Goal: Find specific page/section: Find specific page/section

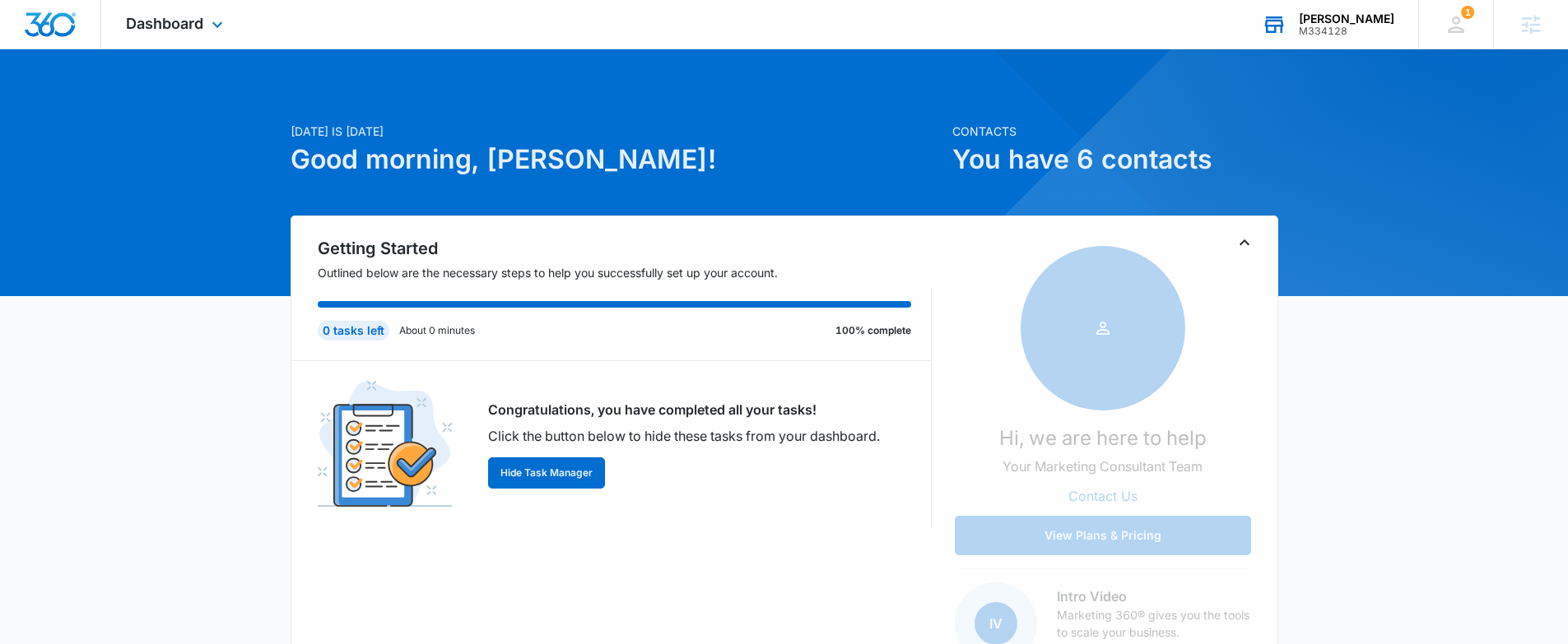
click at [1330, 27] on div "M334128" at bounding box center [1347, 32] width 95 height 12
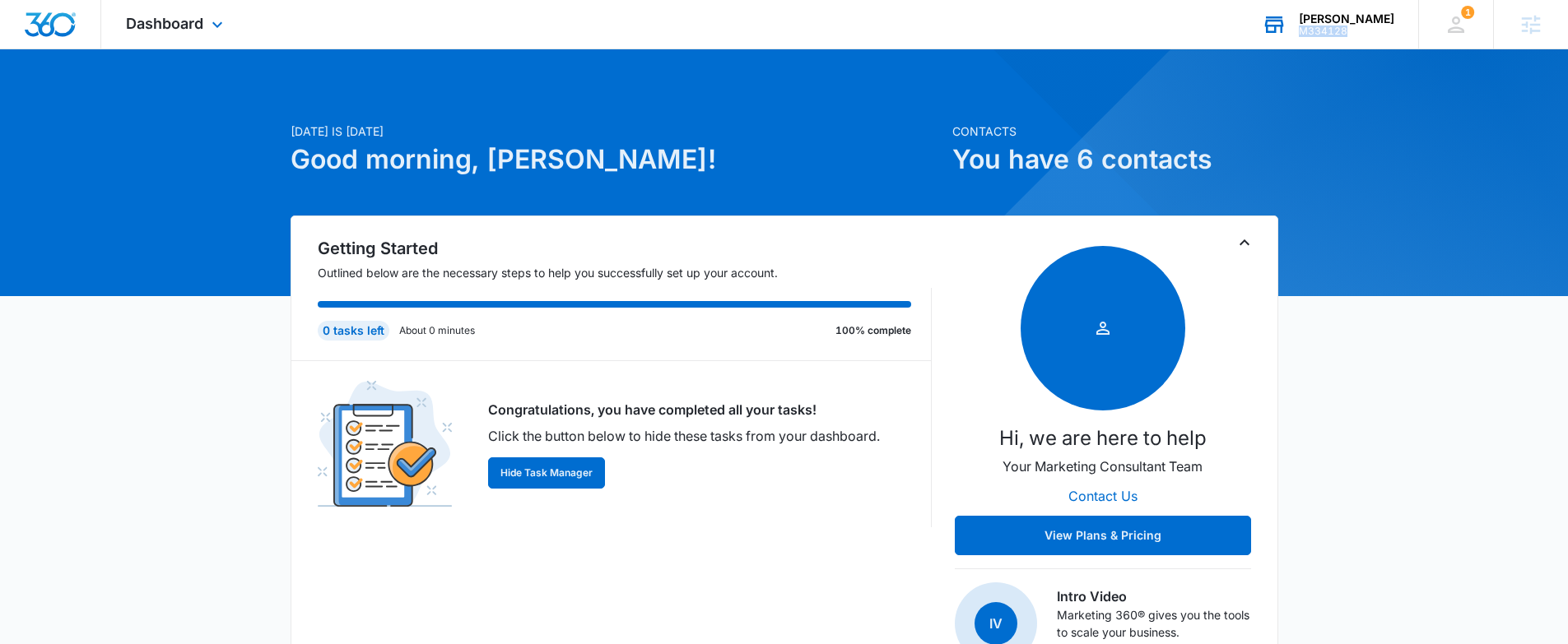
click at [1330, 27] on div "M334128" at bounding box center [1347, 32] width 95 height 12
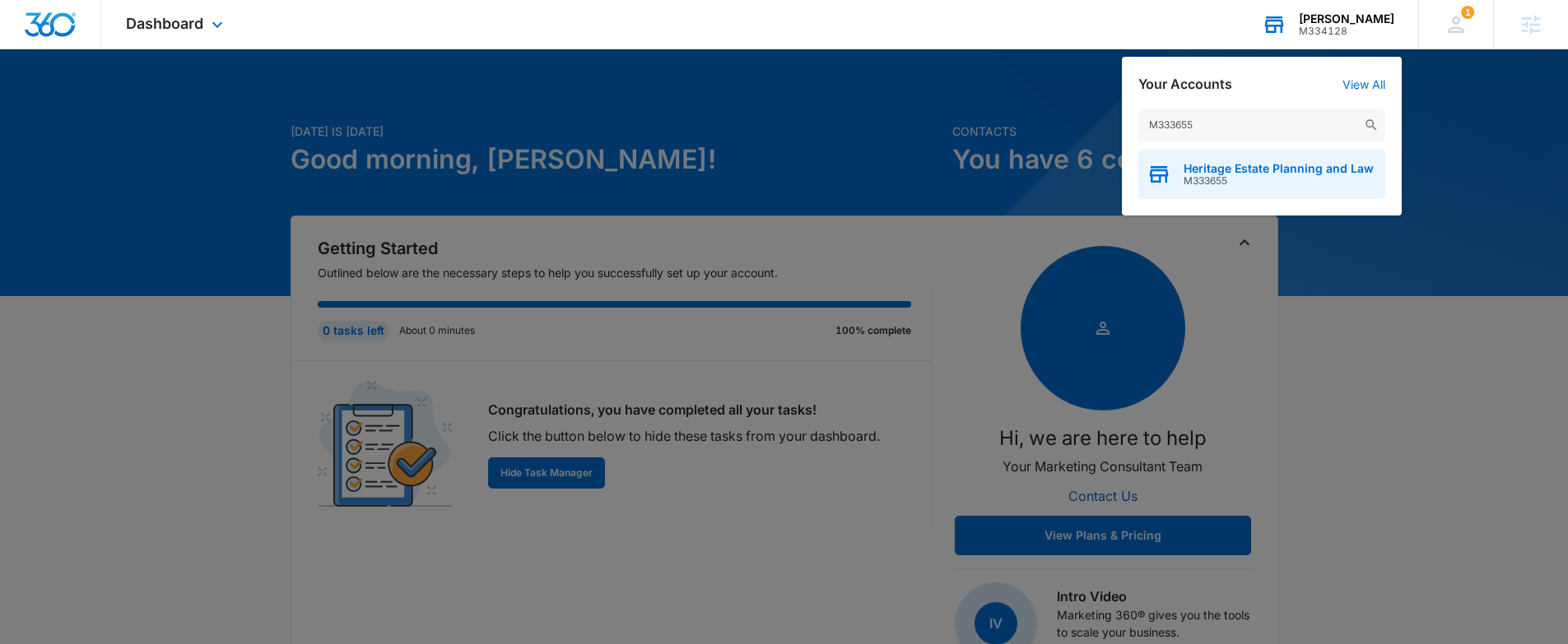
type input "M333655"
click at [1264, 174] on span "Heritage Estate Planning and Law" at bounding box center [1278, 168] width 190 height 13
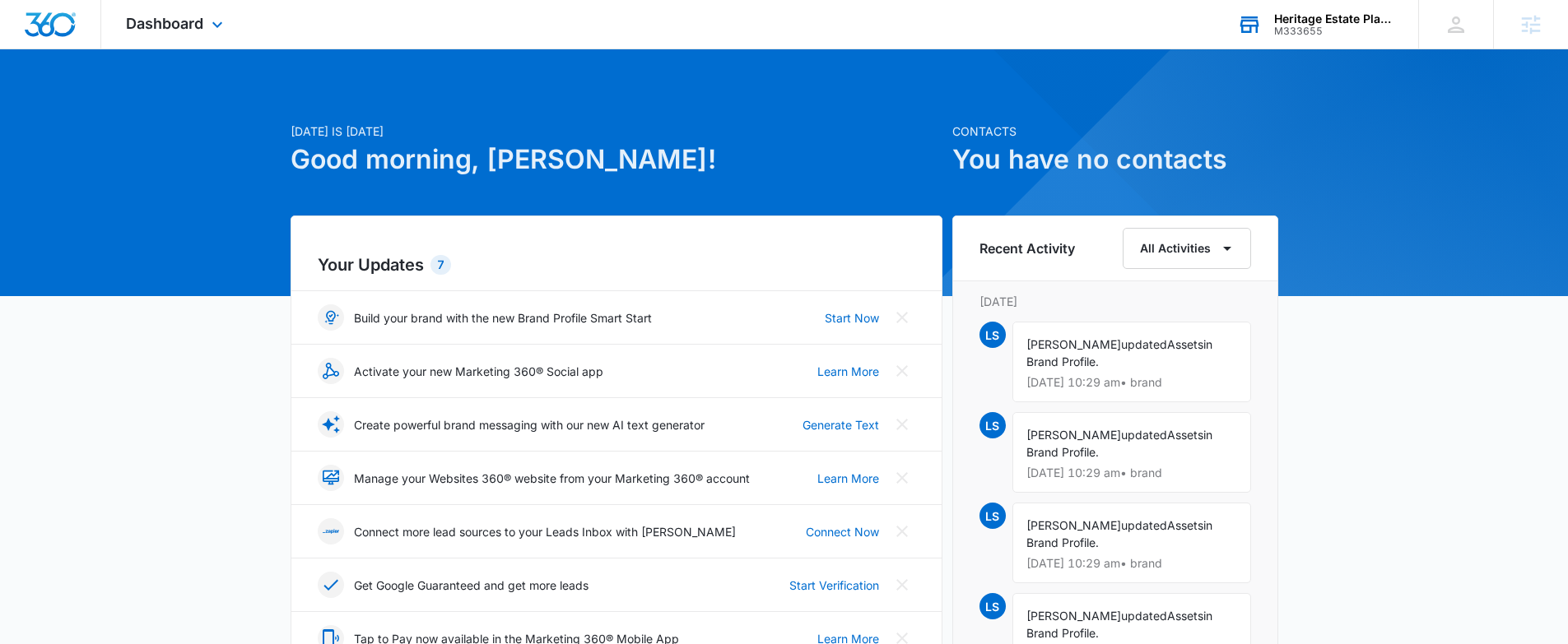
click at [187, 34] on div "Dashboard Apps Reputation Websites Forms CRM Email Social Payments POS Content …" at bounding box center [177, 24] width 151 height 49
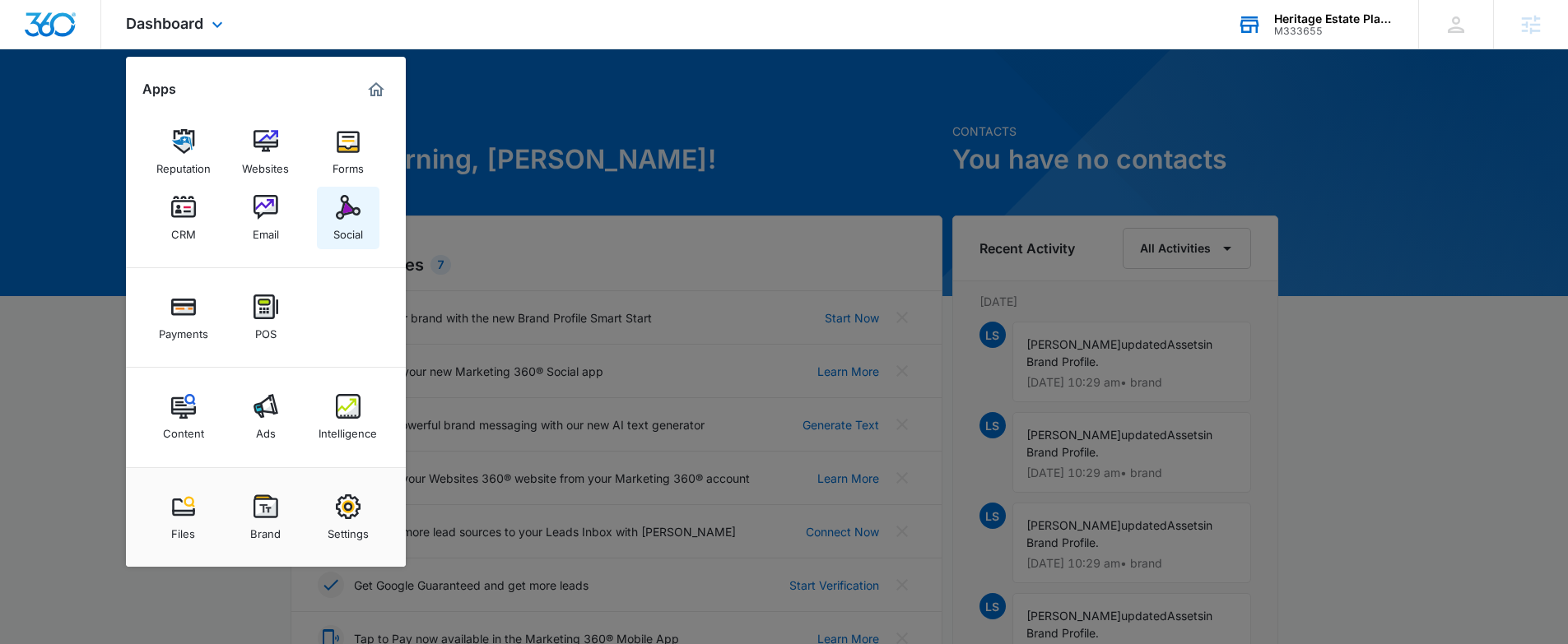
click at [351, 231] on div "Social" at bounding box center [349, 230] width 30 height 22
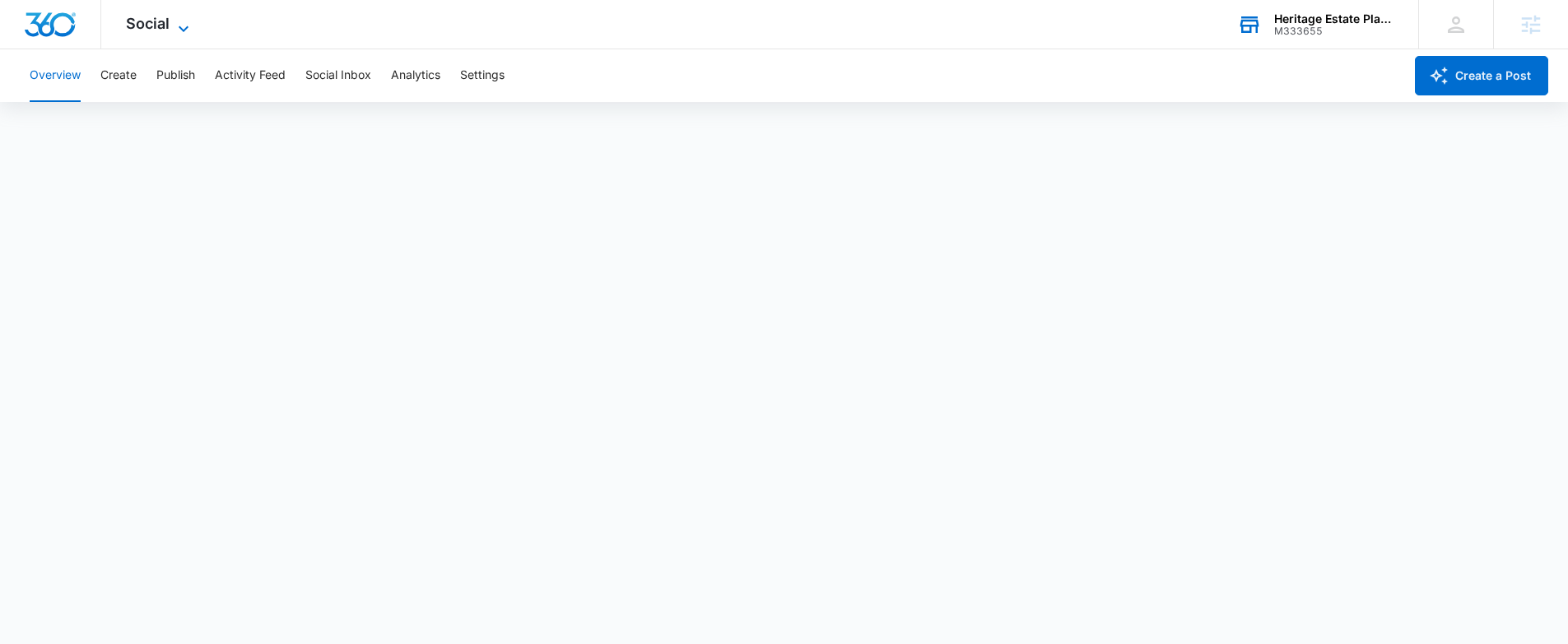
click at [142, 25] on span "Social" at bounding box center [148, 23] width 44 height 17
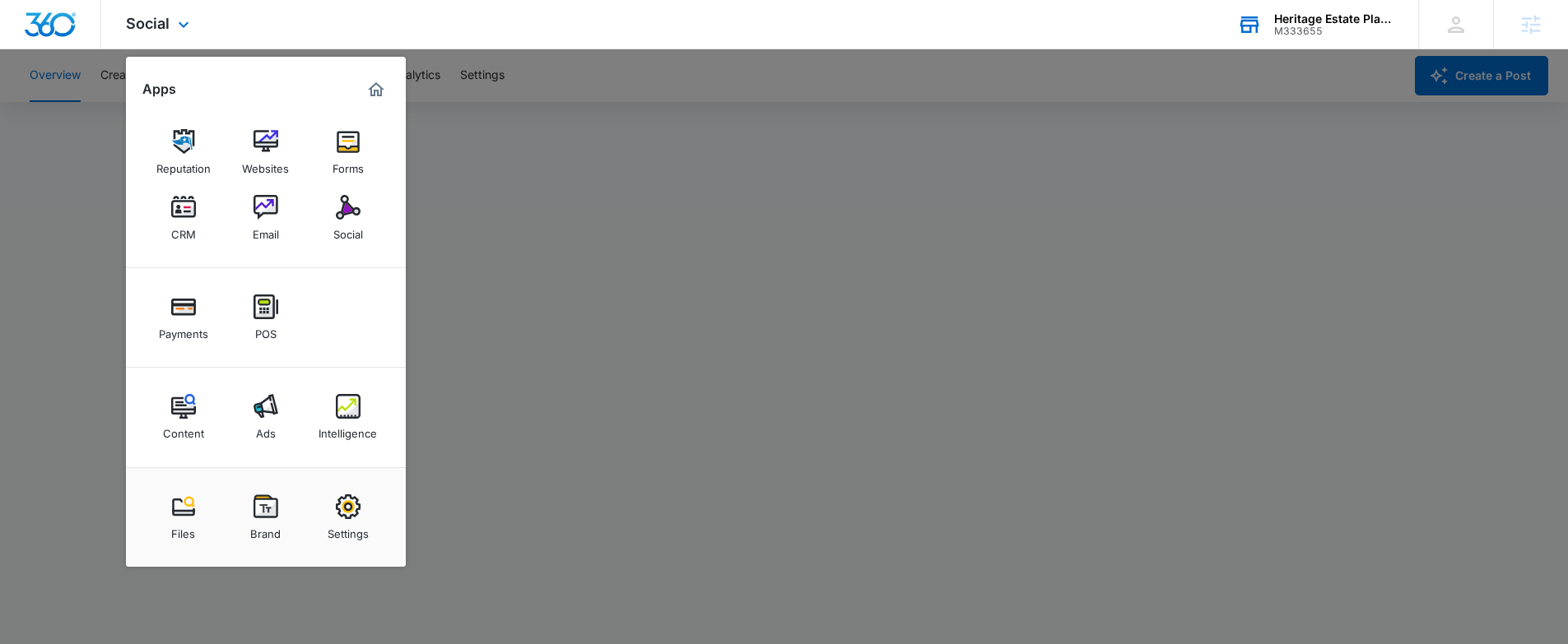
click at [65, 26] on img "Dashboard" at bounding box center [50, 24] width 53 height 25
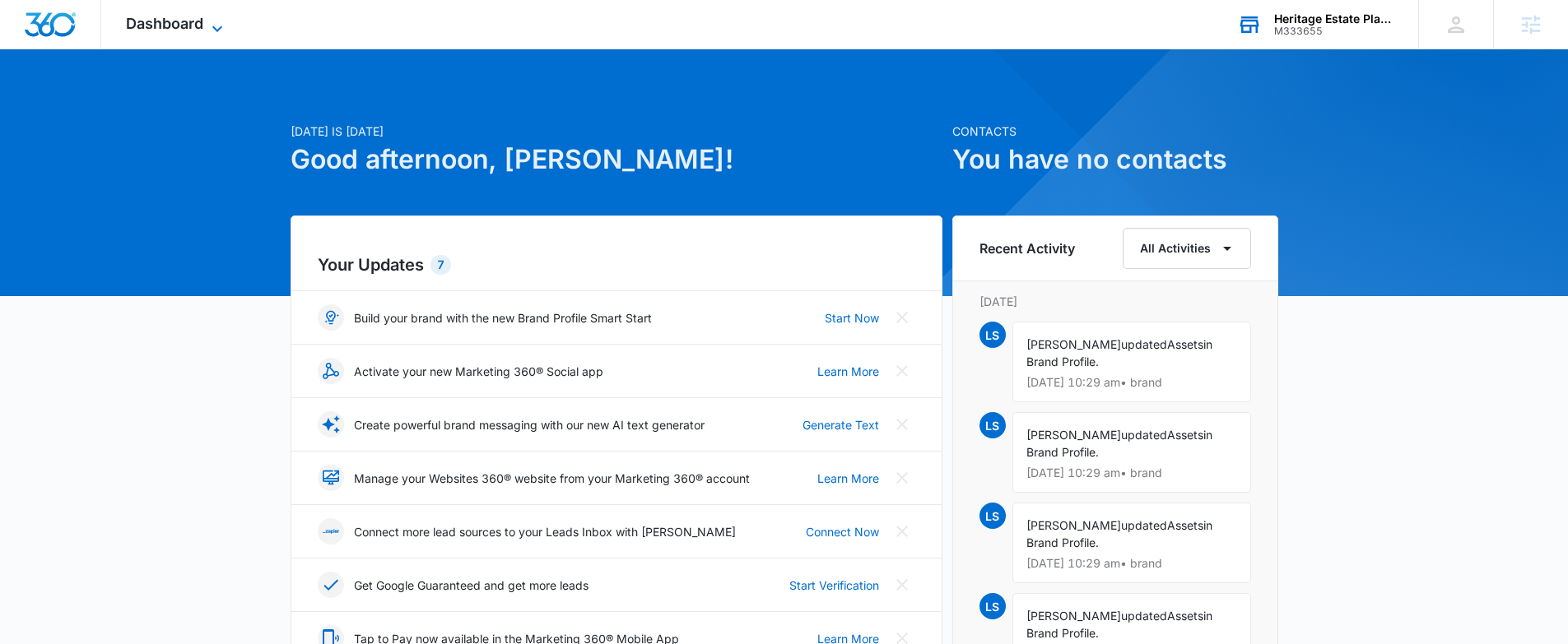
click at [180, 22] on span "Dashboard" at bounding box center [165, 23] width 77 height 17
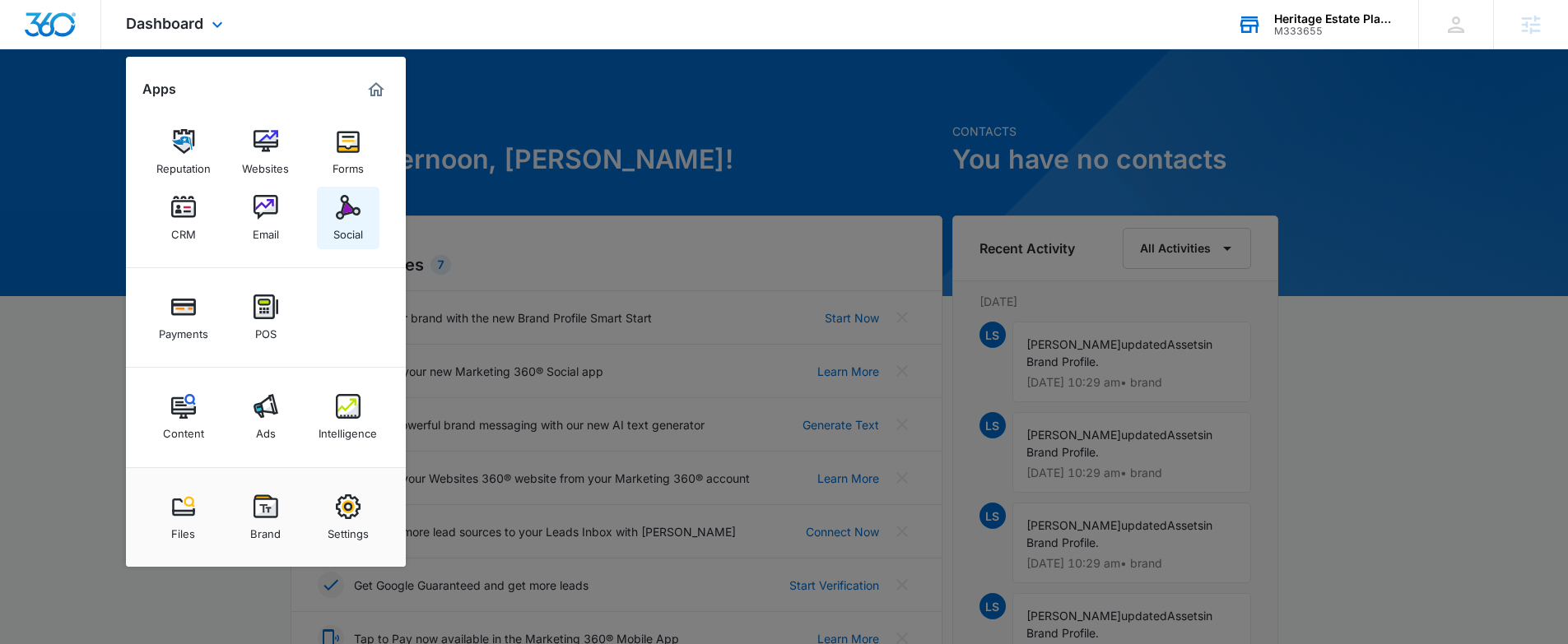
click at [346, 214] on img at bounding box center [348, 206] width 25 height 25
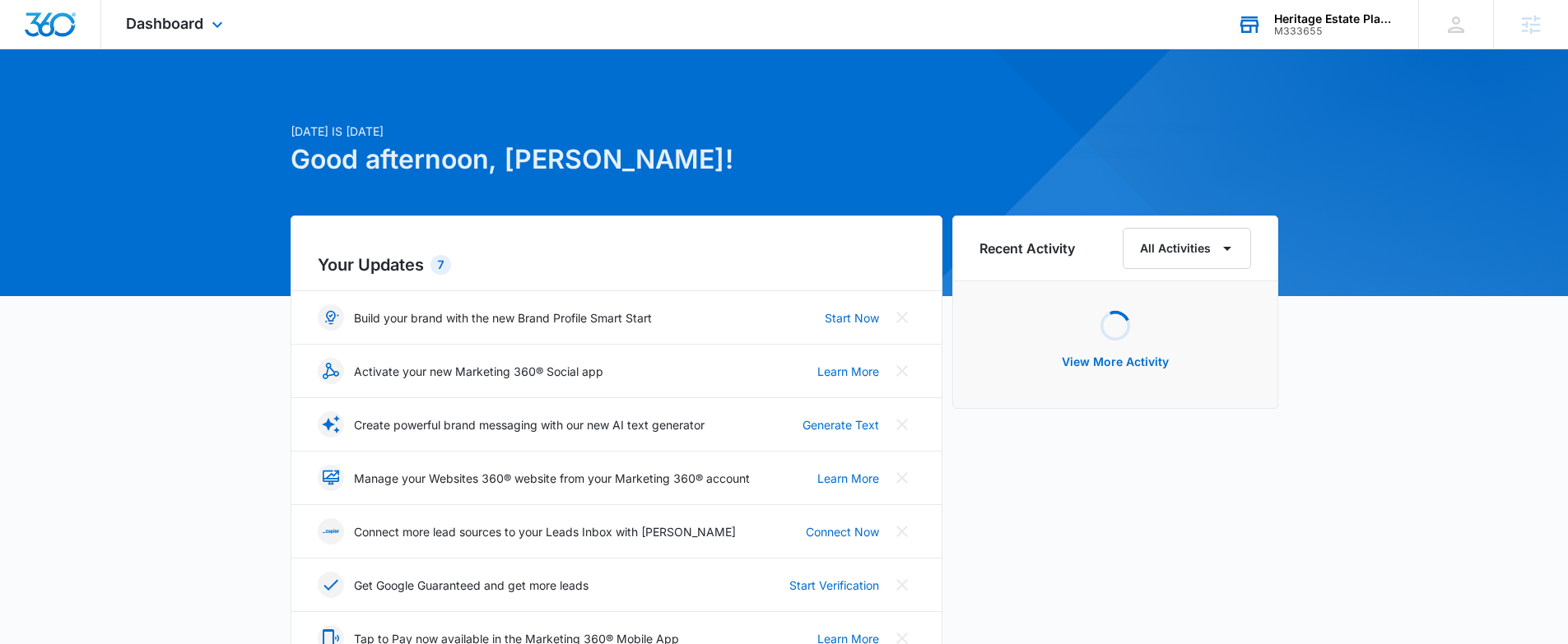
click at [1307, 27] on div "M333655" at bounding box center [1334, 32] width 120 height 12
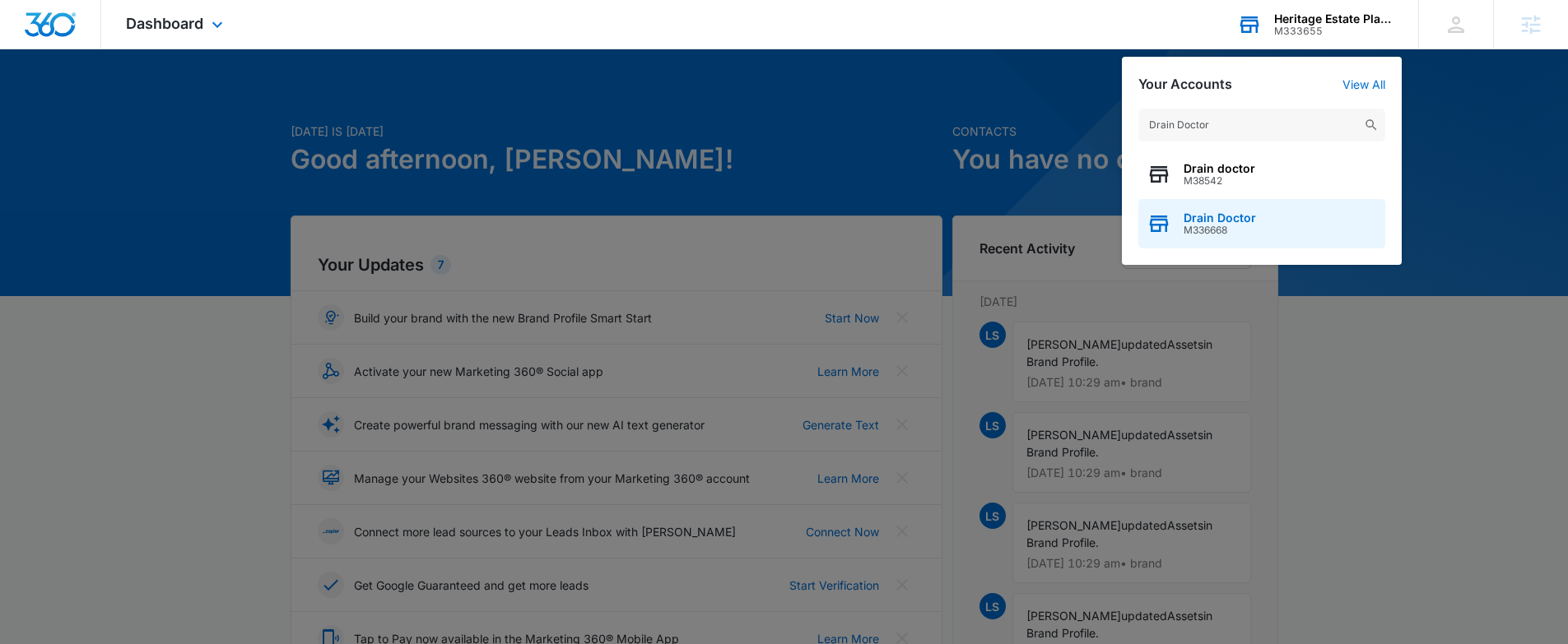
type input "Drain Doctor"
click at [1243, 227] on span "M336668" at bounding box center [1219, 230] width 72 height 12
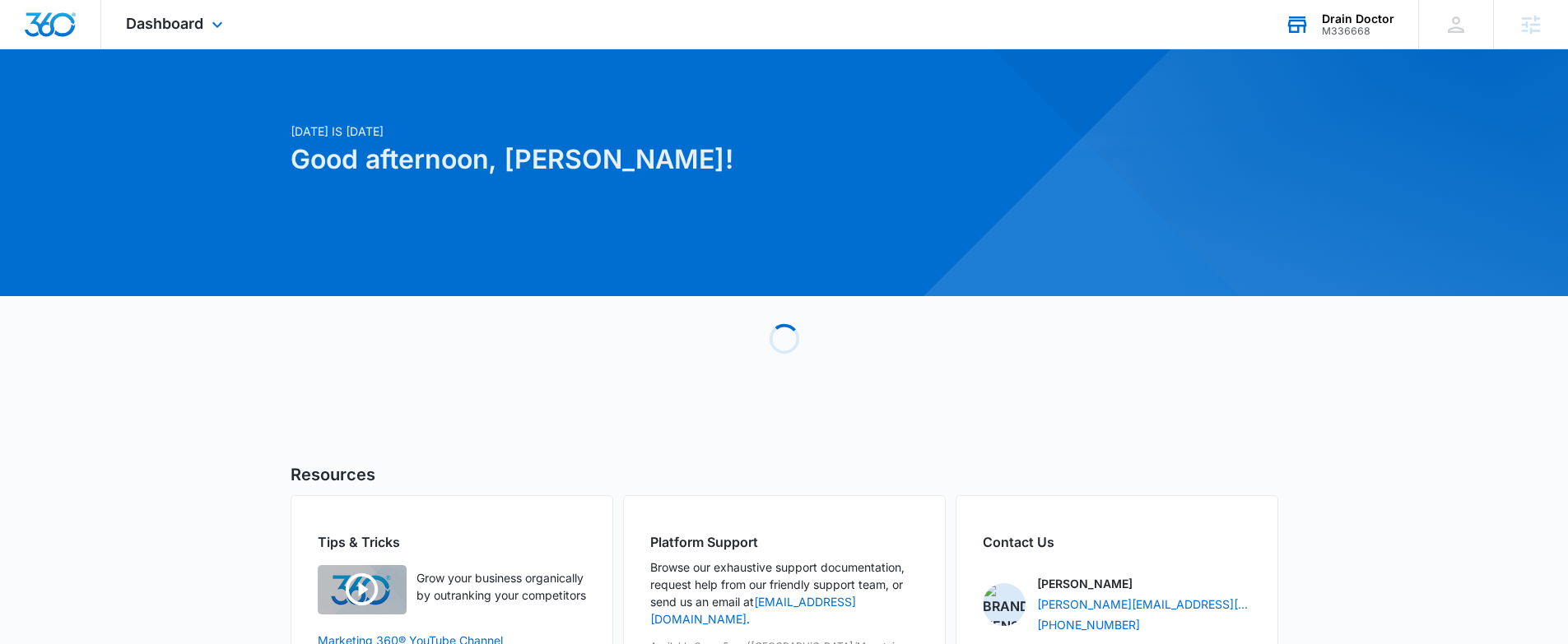
click at [174, 3] on div "Dashboard Apps Reputation Websites Forms CRM Email Social Shop Payments POS Con…" at bounding box center [177, 24] width 151 height 49
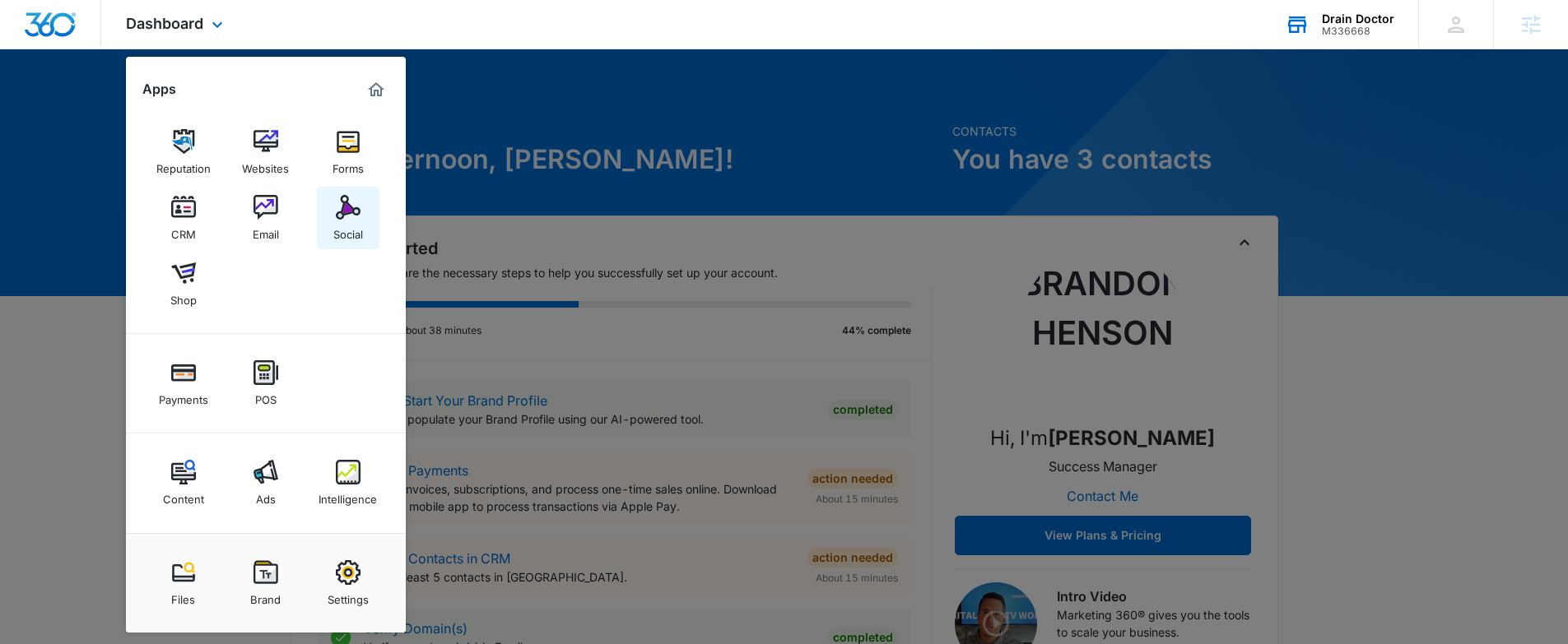
click at [339, 225] on div "Social" at bounding box center [349, 230] width 30 height 22
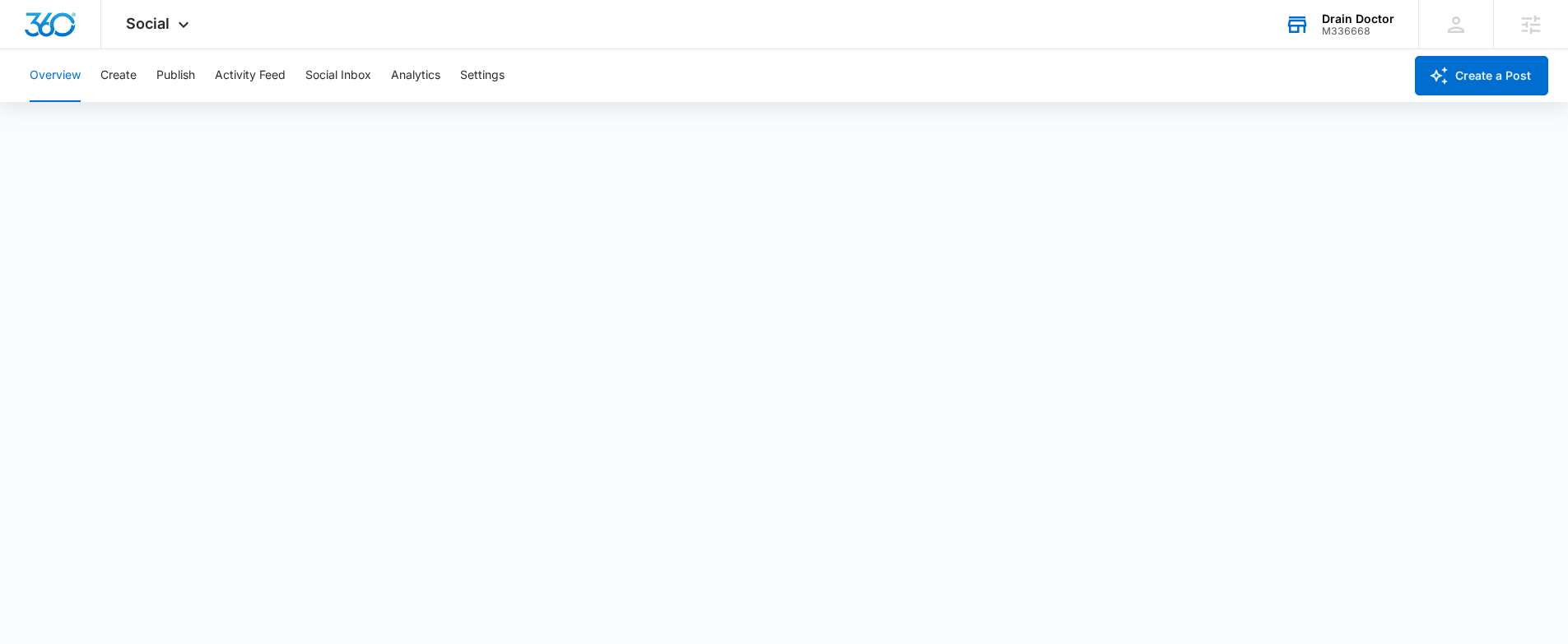
click at [1360, 24] on div "Drain Doctor" at bounding box center [1357, 18] width 72 height 13
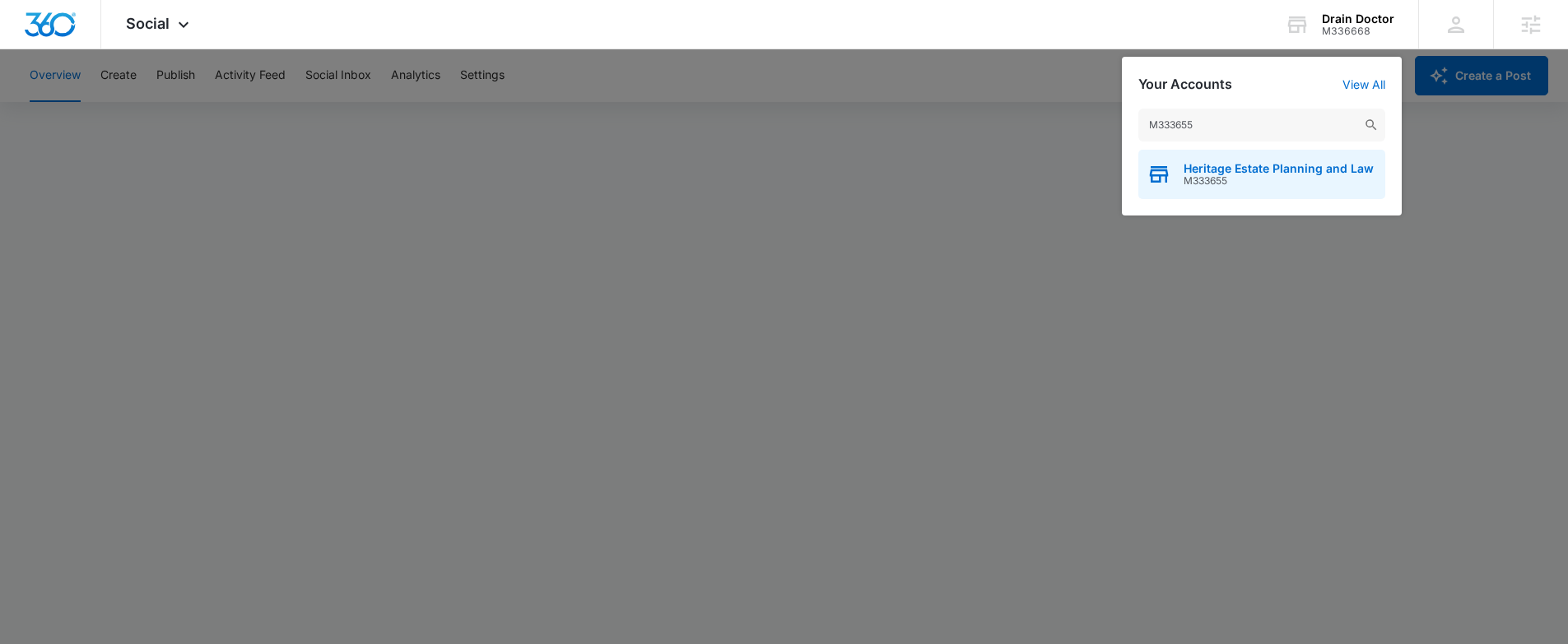
type input "M333655"
click at [1253, 178] on span "M333655" at bounding box center [1278, 181] width 190 height 12
